Goal: Check status: Check status

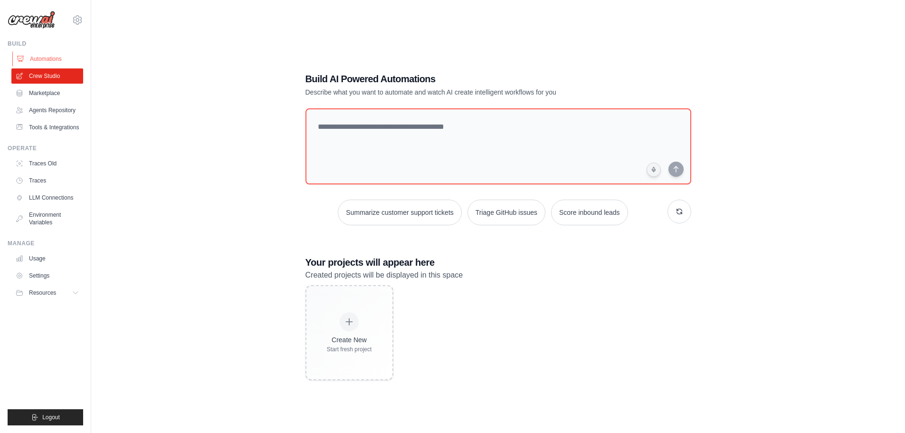
drag, startPoint x: 0, startPoint y: 0, endPoint x: 48, endPoint y: 59, distance: 76.7
click at [48, 59] on link "Automations" at bounding box center [48, 58] width 72 height 15
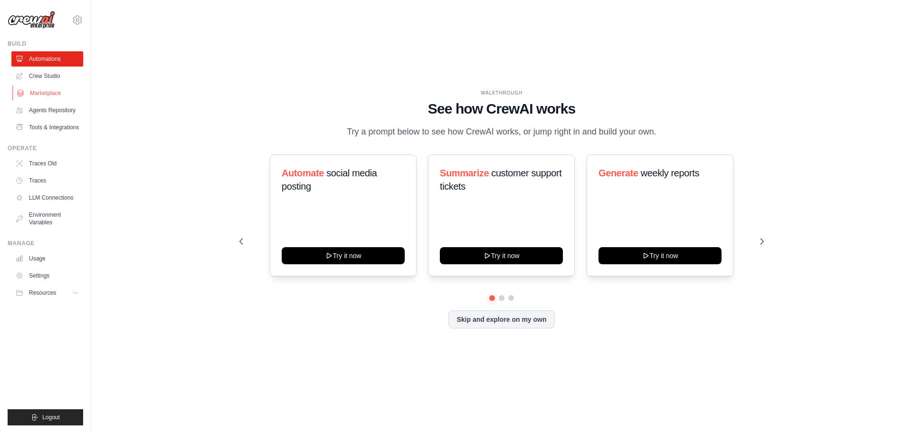
click at [46, 91] on link "Marketplace" at bounding box center [48, 93] width 72 height 15
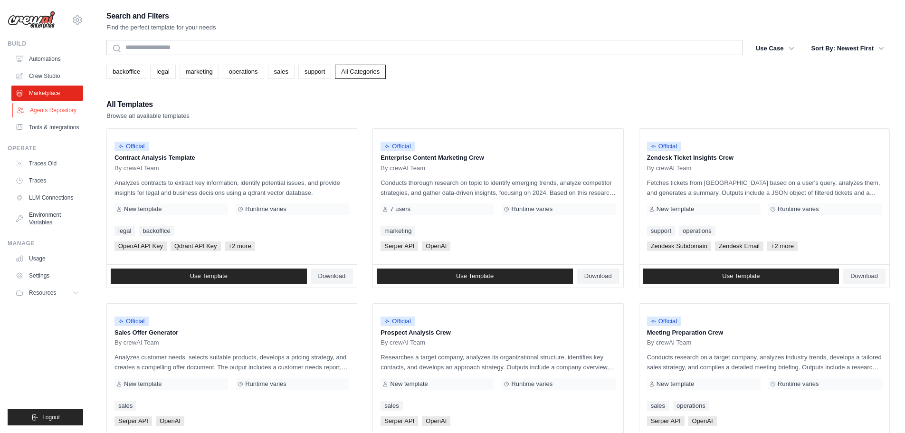
click at [49, 113] on link "Agents Repository" at bounding box center [48, 110] width 72 height 15
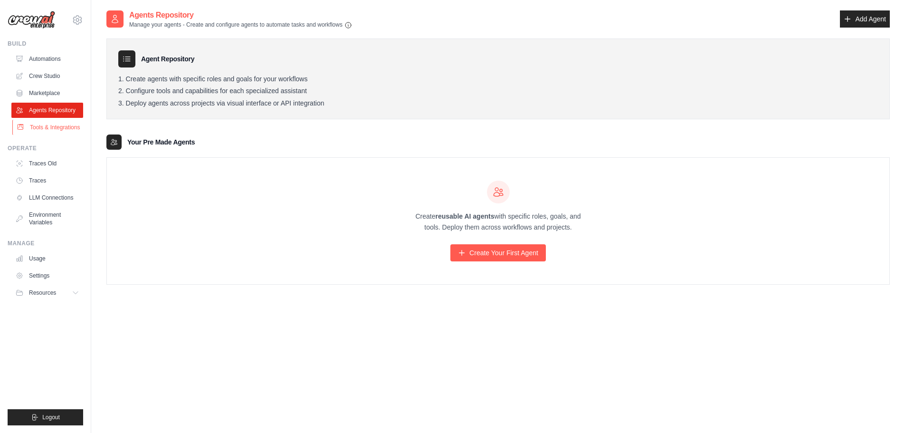
click at [52, 134] on link "Tools & Integrations" at bounding box center [48, 127] width 72 height 15
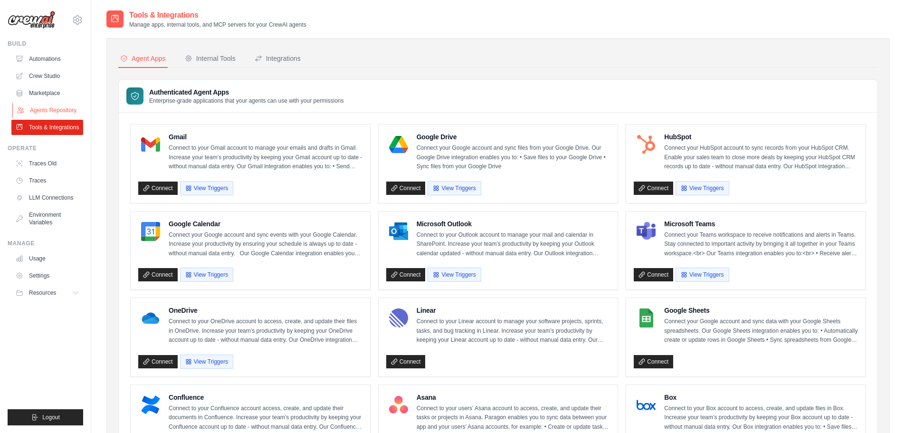
click at [49, 110] on link "Agents Repository" at bounding box center [48, 110] width 72 height 15
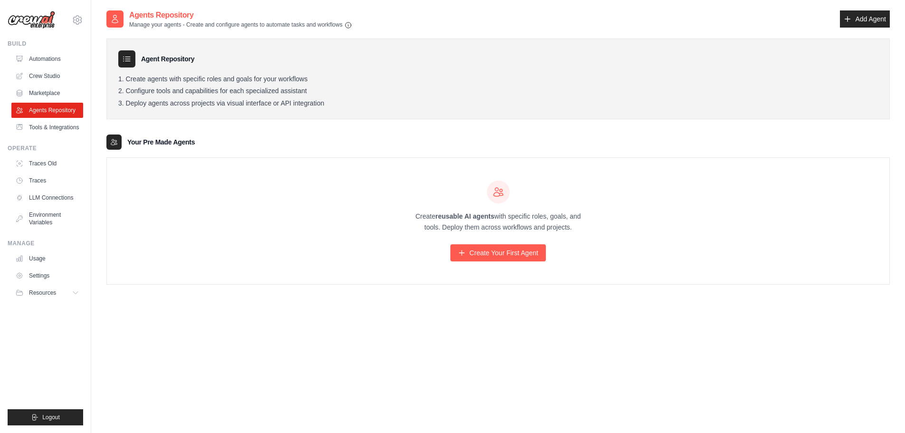
drag, startPoint x: 176, startPoint y: 65, endPoint x: 175, endPoint y: 85, distance: 20.0
click at [176, 68] on div "Agent Repository Create agents with specific roles and goals for your workflows…" at bounding box center [498, 78] width 784 height 81
drag, startPoint x: 175, startPoint y: 85, endPoint x: 174, endPoint y: 119, distance: 34.7
click at [175, 86] on ol "Create agents with specific roles and goals for your workflows Configure tools …" at bounding box center [498, 91] width 760 height 33
click at [172, 128] on div "Agent Repository Create agents with specific roles and goals for your workflows…" at bounding box center [498, 157] width 784 height 256
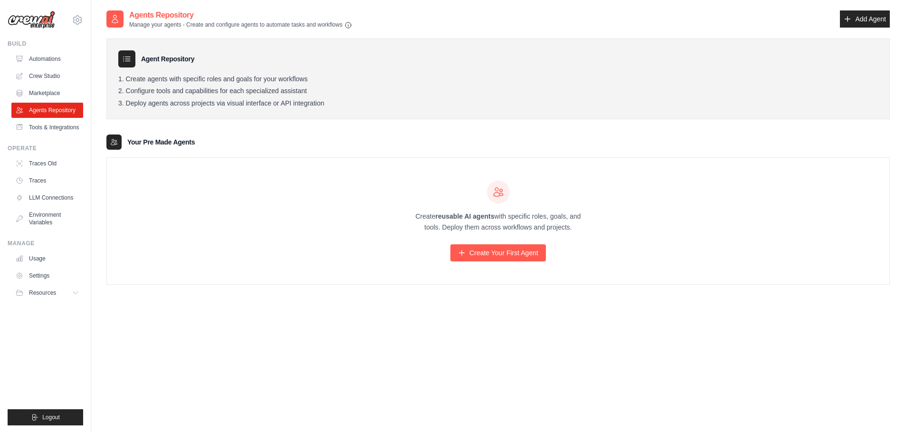
click at [179, 150] on div "Your Pre Made Agents" at bounding box center [498, 141] width 784 height 15
click at [45, 159] on link "Traces Old" at bounding box center [48, 163] width 72 height 15
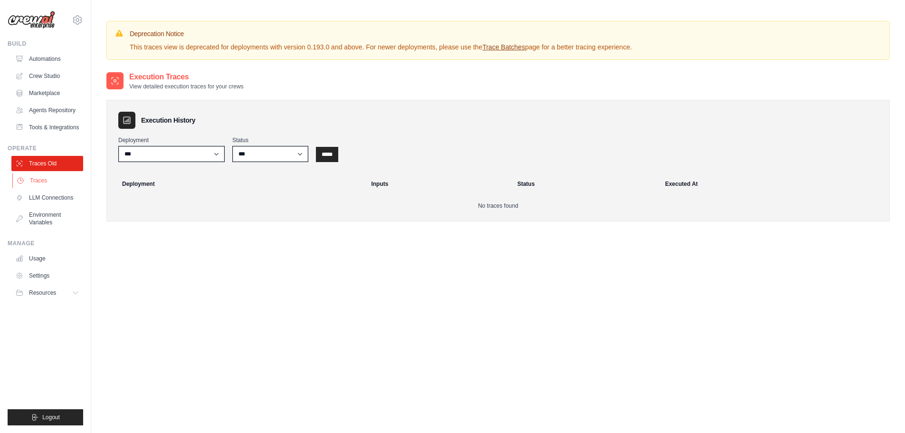
click at [48, 181] on link "Traces" at bounding box center [48, 180] width 72 height 15
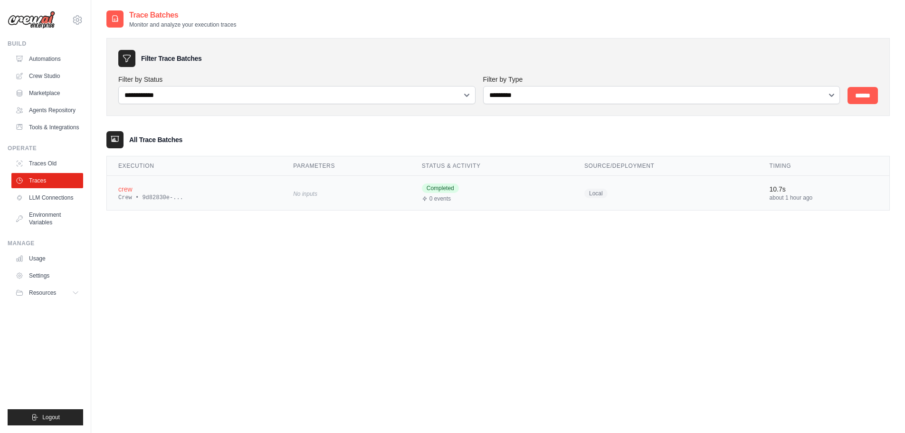
click at [154, 190] on div "crew" at bounding box center [194, 189] width 152 height 10
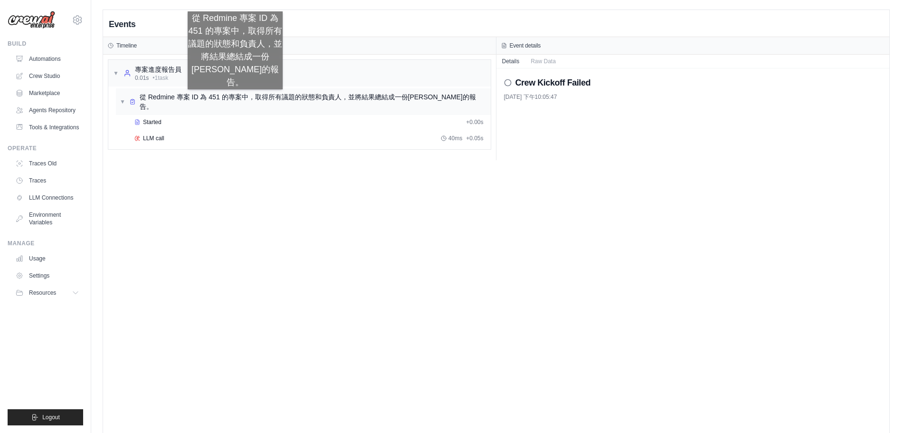
click at [235, 99] on span "從 Redmine 專案 ID 為 451 的專案中，取得所有議題的狀態和負責人，並將結果總結成一份[PERSON_NAME]的報告。" at bounding box center [313, 101] width 347 height 19
click at [236, 99] on span "從 Redmine 專案 ID 為 451 的專案中，取得所有議題的狀態和負責人，並將結果總結成一份[PERSON_NAME]的報告。" at bounding box center [313, 101] width 347 height 19
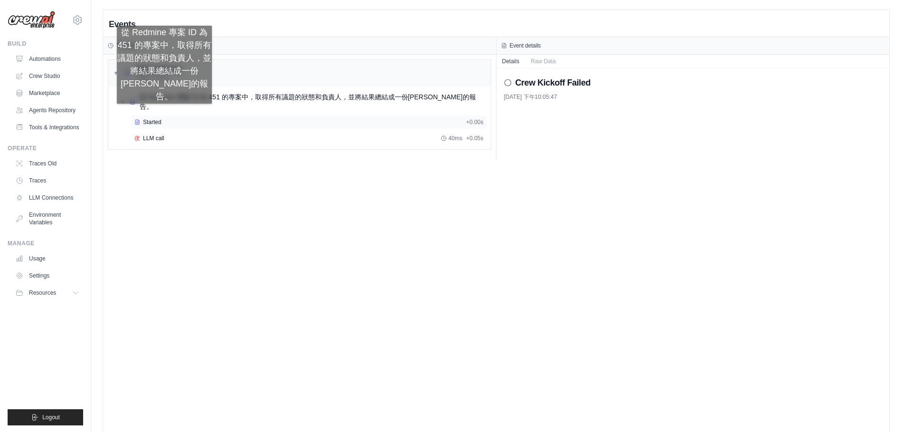
click at [164, 118] on div "Started" at bounding box center [298, 122] width 328 height 8
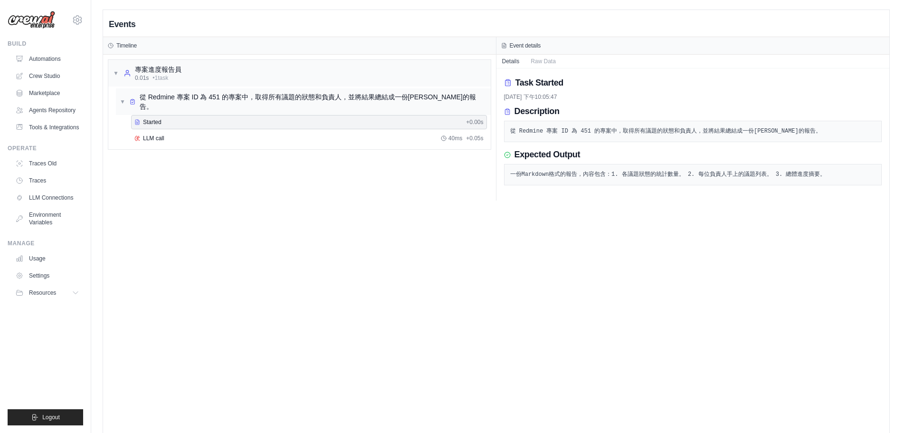
click at [120, 98] on span "▼" at bounding box center [123, 102] width 6 height 8
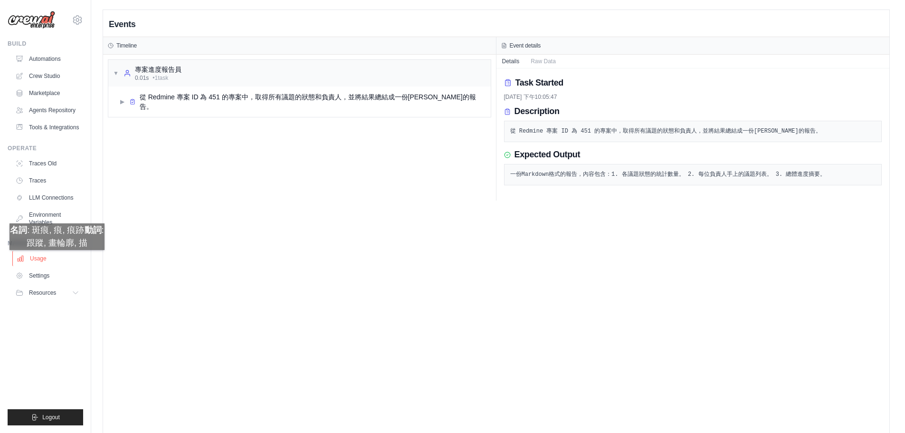
click at [55, 259] on link "Usage" at bounding box center [48, 258] width 72 height 15
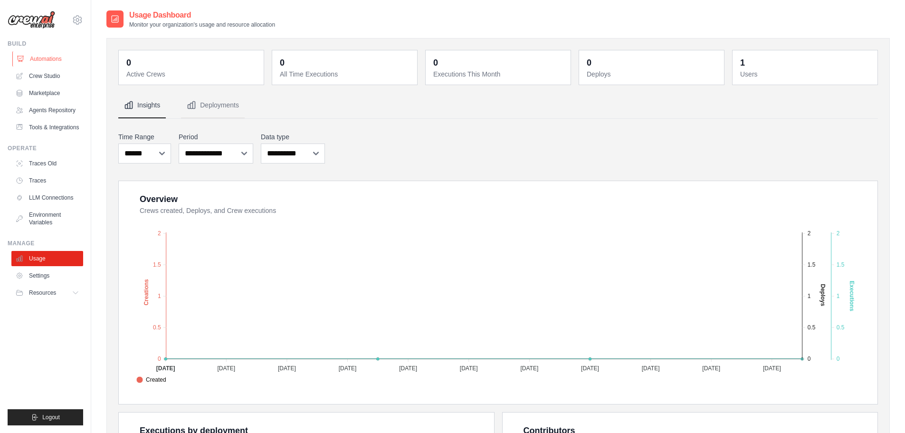
click at [48, 61] on link "Automations" at bounding box center [48, 58] width 72 height 15
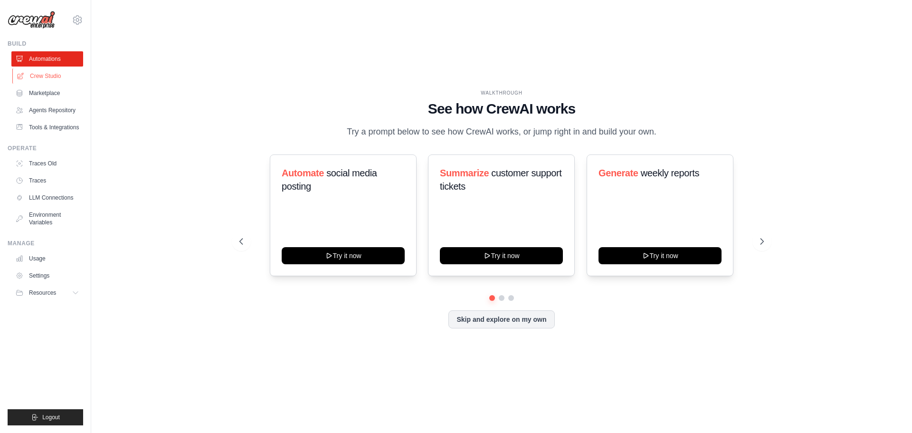
click at [48, 74] on link "Crew Studio" at bounding box center [48, 75] width 72 height 15
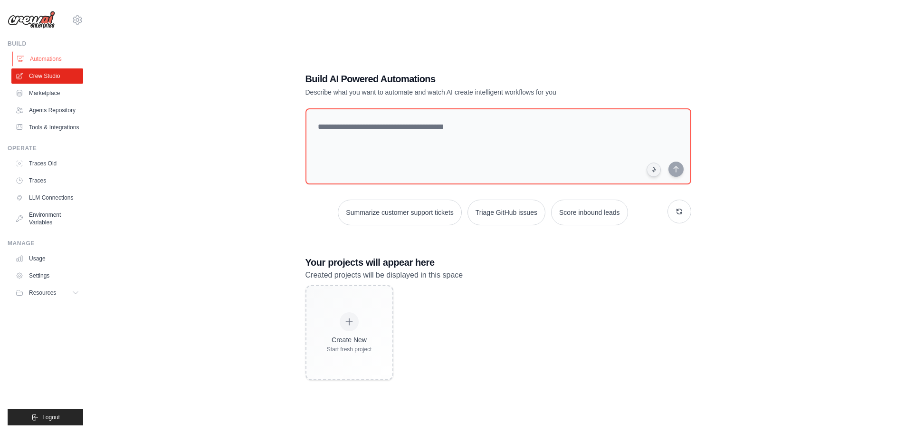
click at [42, 60] on link "Automations" at bounding box center [48, 58] width 72 height 15
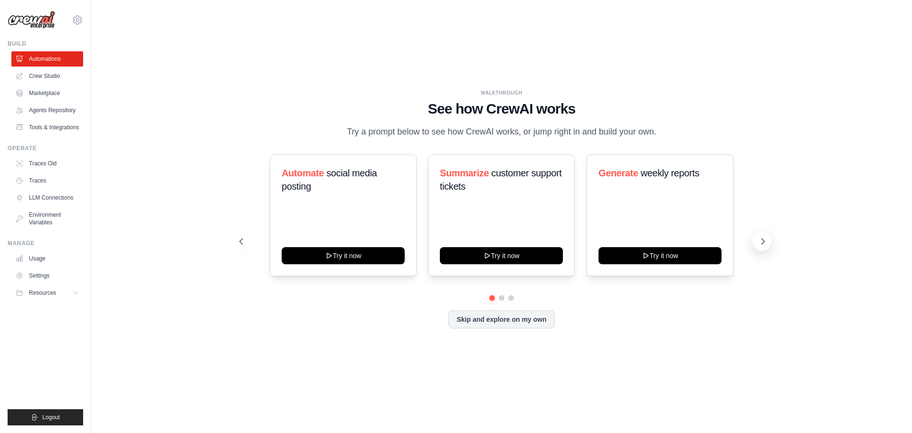
click at [761, 244] on icon at bounding box center [763, 242] width 10 height 10
click at [244, 235] on button at bounding box center [241, 241] width 19 height 19
